Goal: Information Seeking & Learning: Learn about a topic

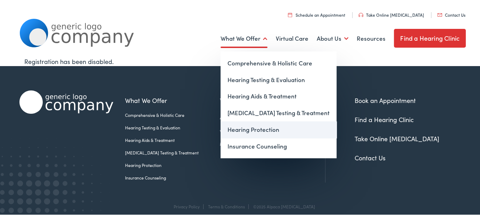
click at [261, 128] on link "Hearing Protection" at bounding box center [279, 128] width 116 height 17
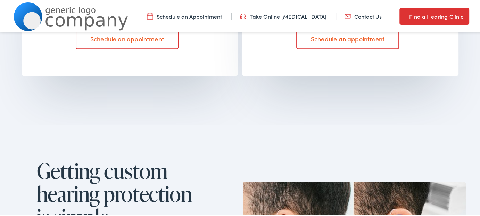
scroll to position [765, 0]
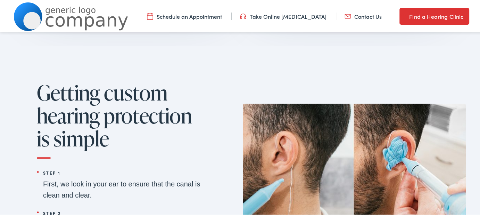
scroll to position [835, 0]
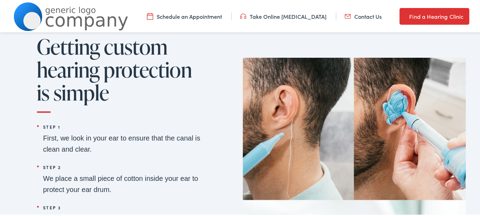
click at [209, 80] on div "Getting custom hearing protection is simple Step 1 First, we look in your ear t…" at bounding box center [119, 193] width 201 height 318
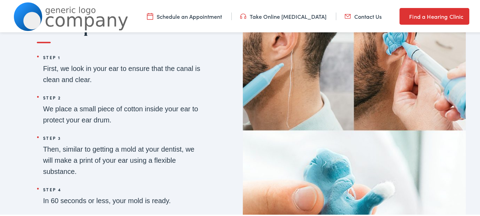
click at [210, 102] on div "Getting custom hearing protection is simple Step 1 First, we look in your ear t…" at bounding box center [119, 124] width 201 height 318
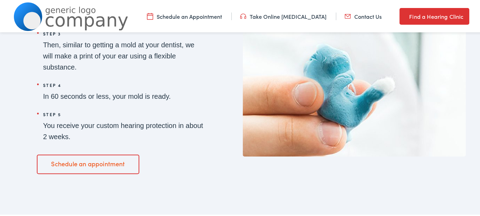
click at [210, 102] on div "Getting custom hearing protection is simple Step 1 First, we look in your ear t…" at bounding box center [119, 19] width 201 height 318
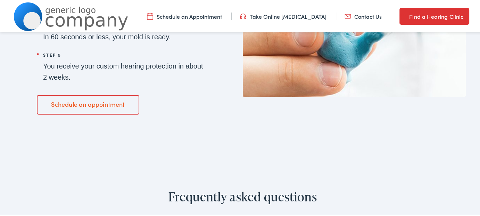
scroll to position [1217, 0]
